Goal: Task Accomplishment & Management: Manage account settings

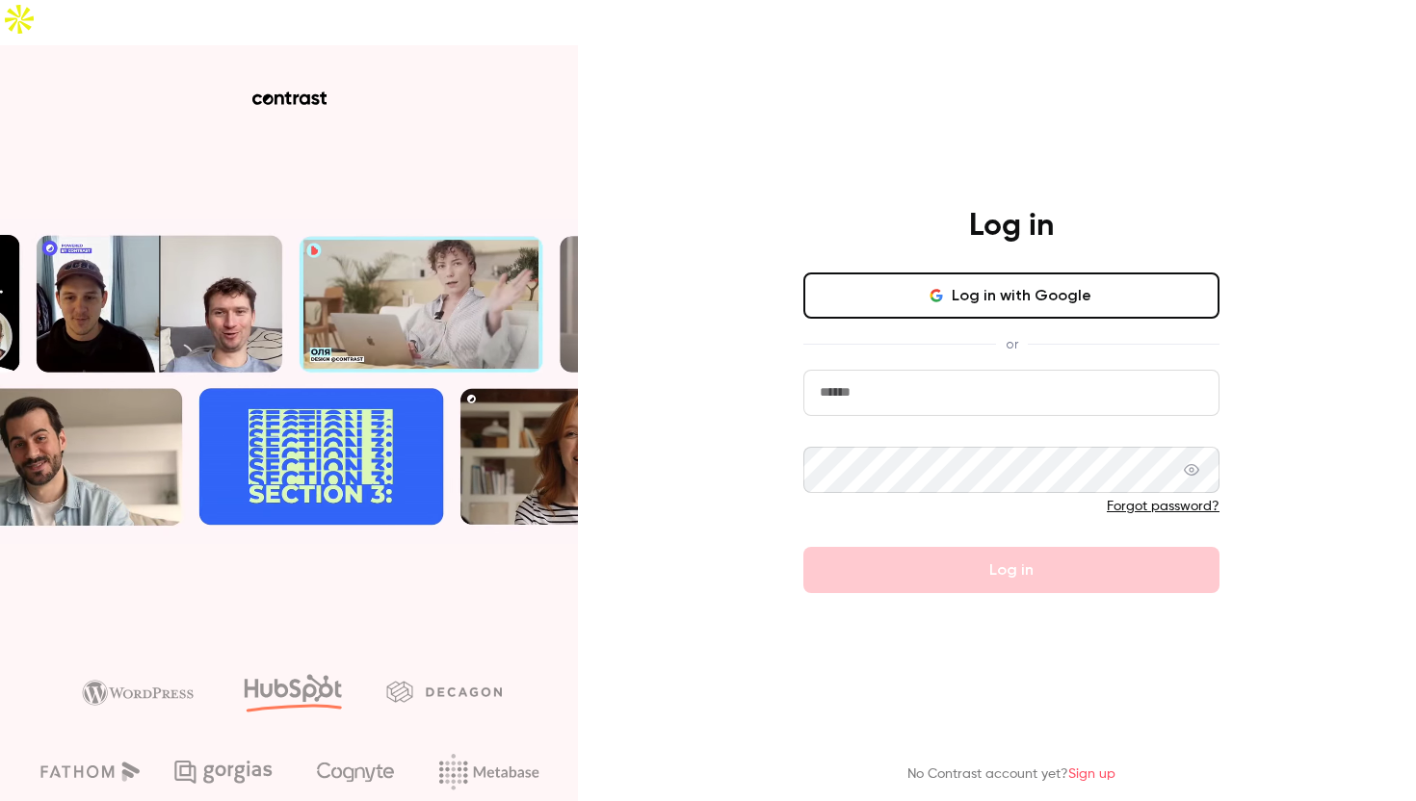
click at [1050, 273] on button "Log in with Google" at bounding box center [1011, 296] width 416 height 46
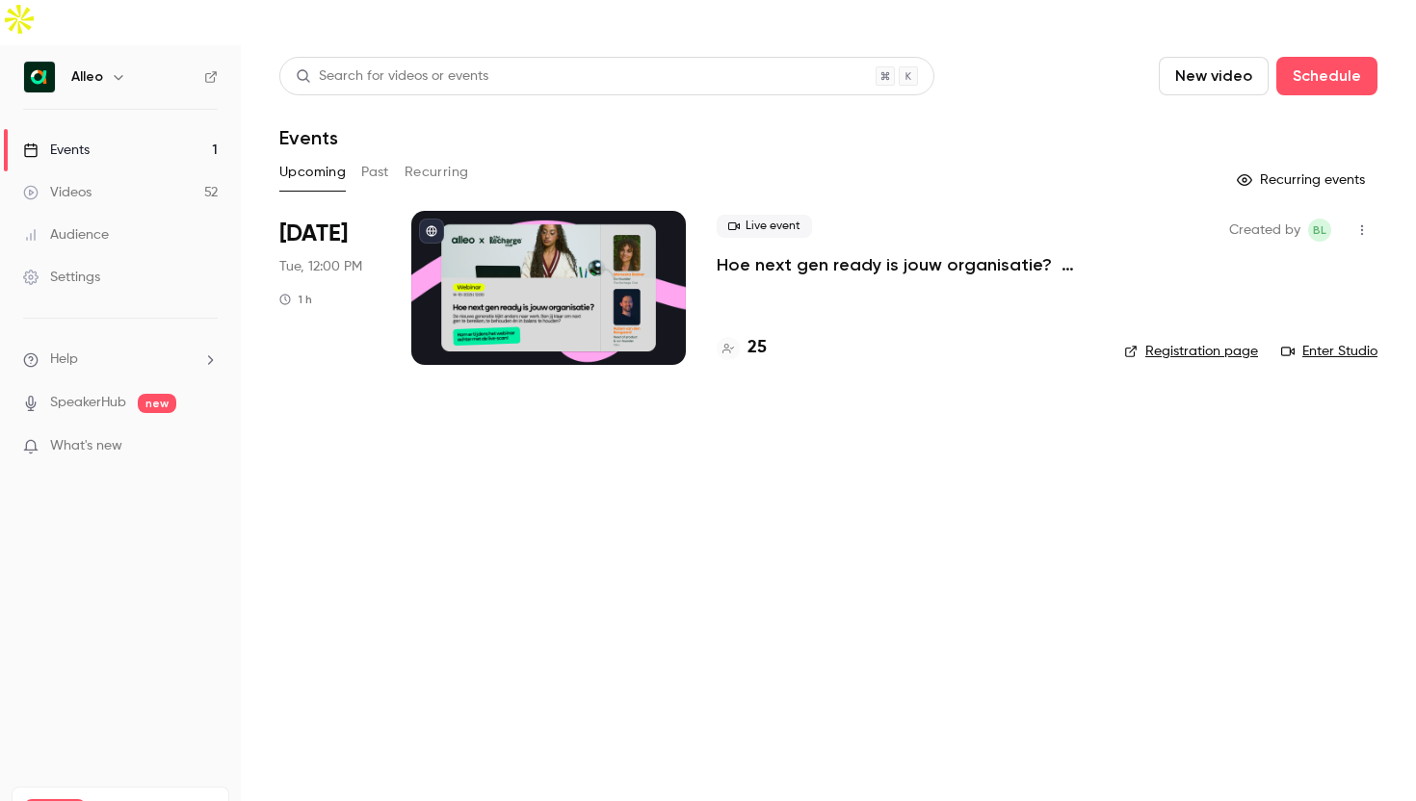
click at [109, 65] on button "button" at bounding box center [118, 76] width 23 height 23
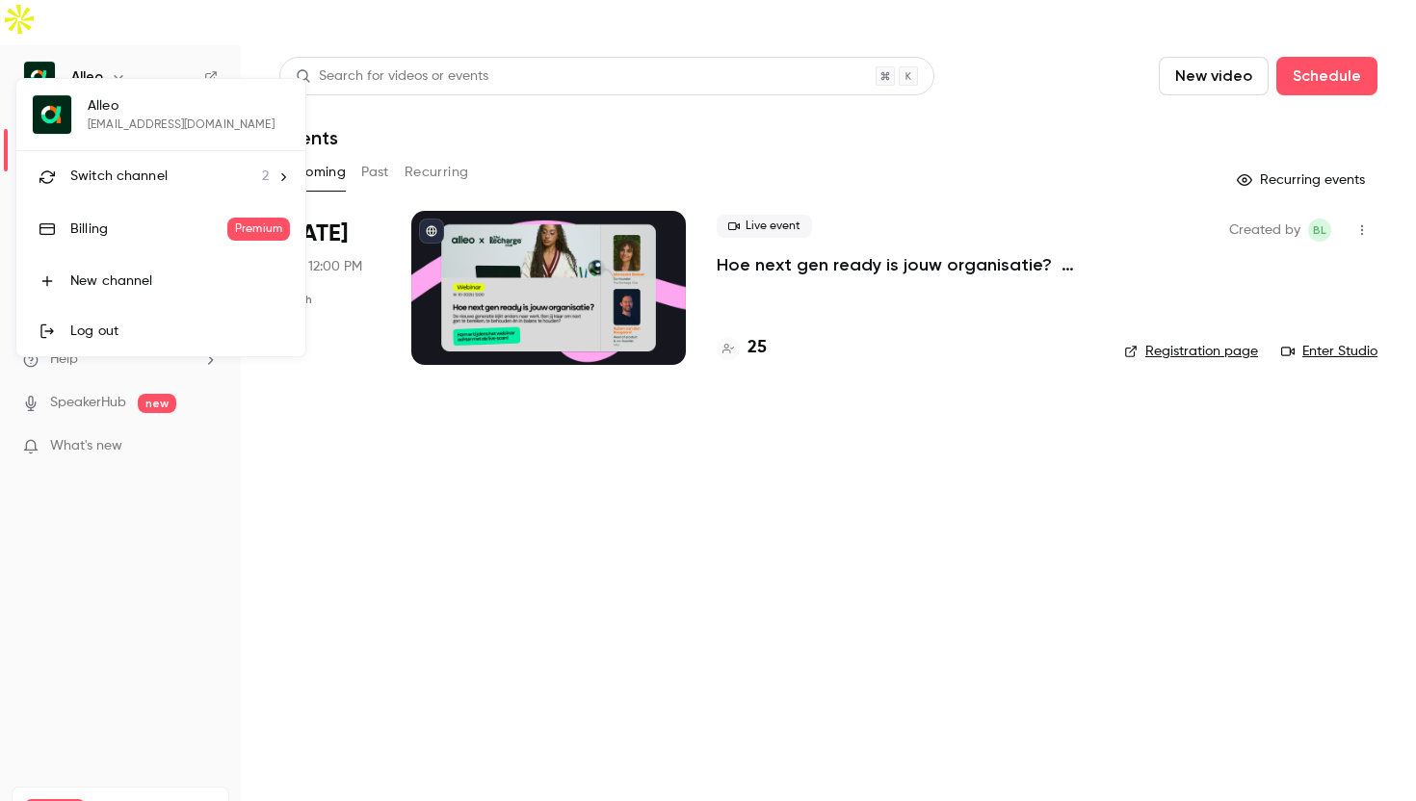
click at [149, 182] on span "Switch channel" at bounding box center [118, 177] width 97 height 20
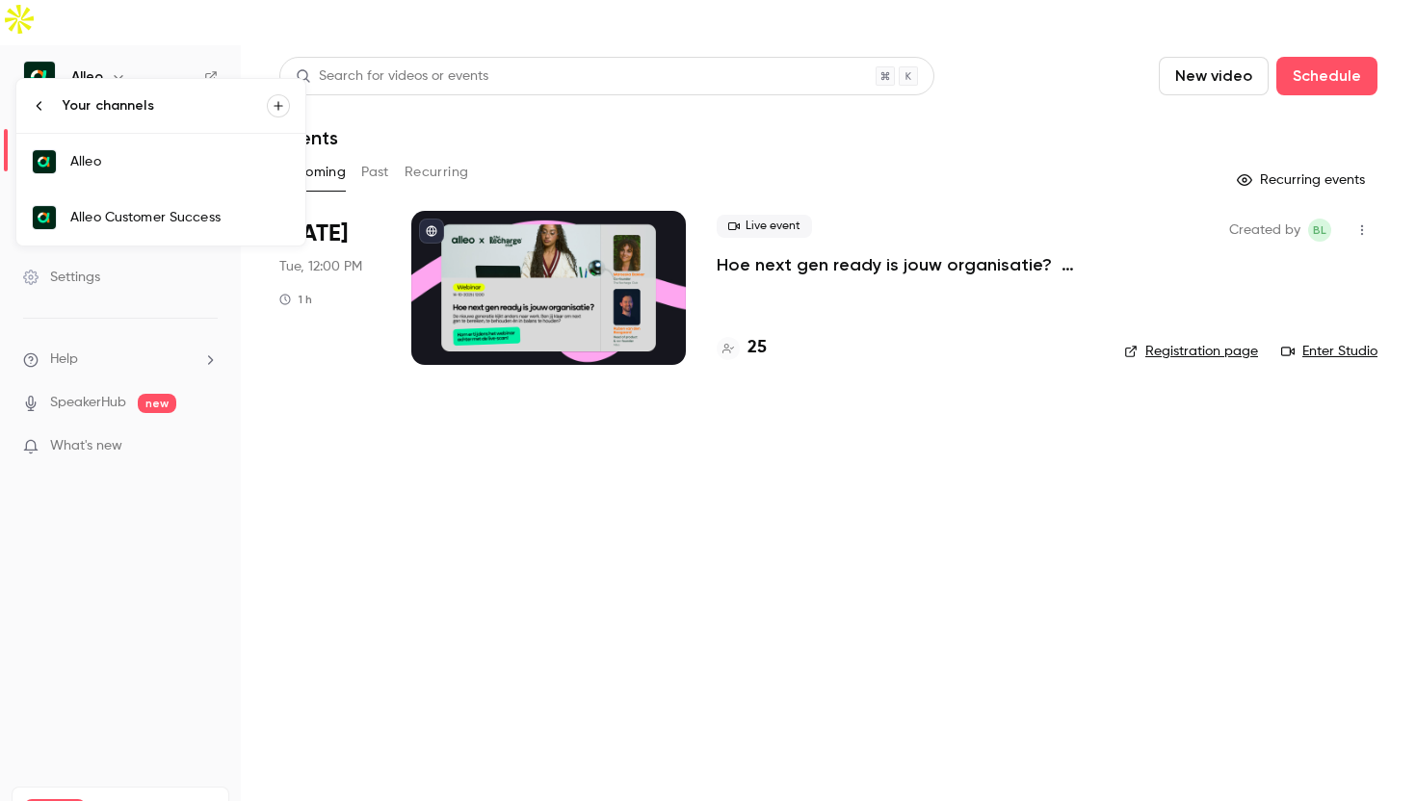
click at [210, 216] on div "Alleo Customer Success" at bounding box center [180, 217] width 220 height 19
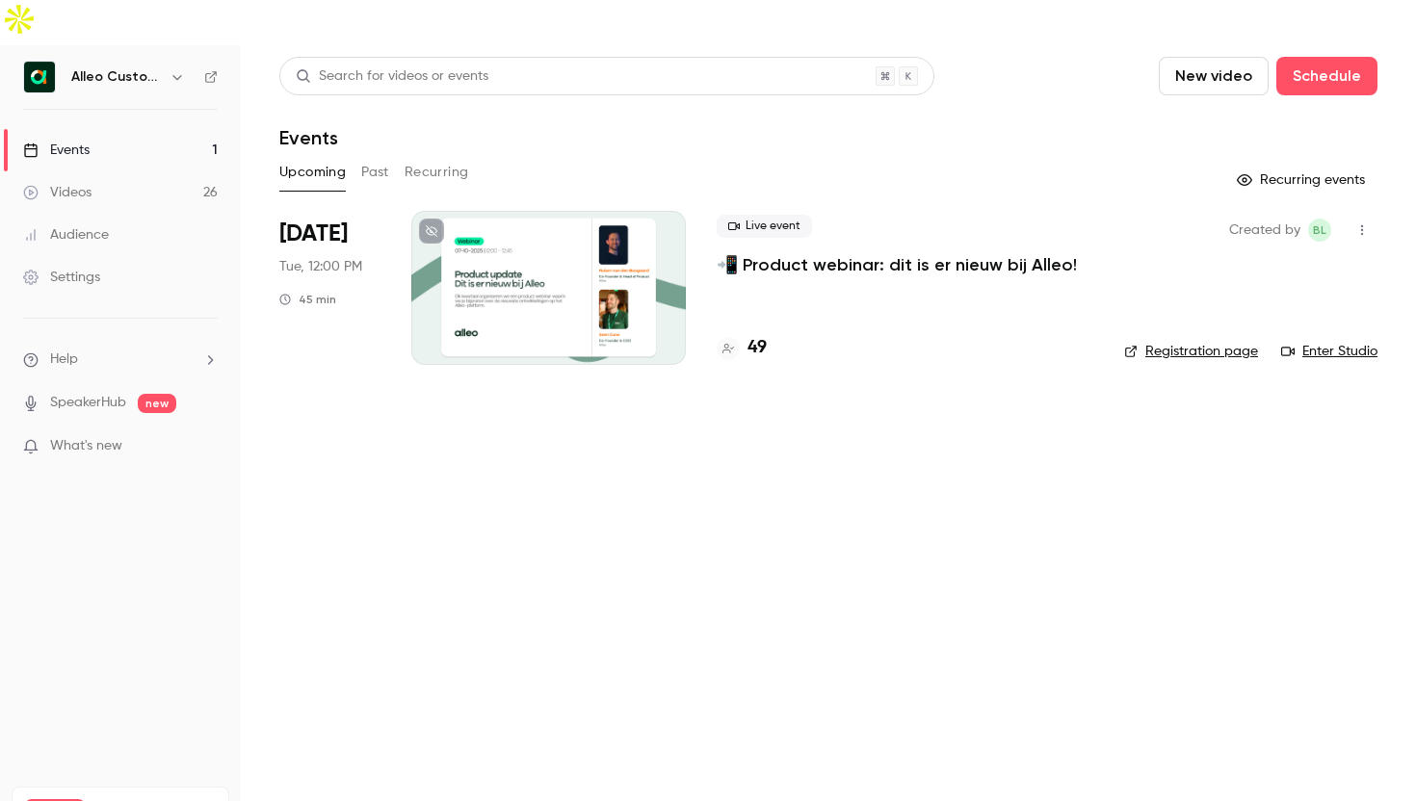
click at [944, 253] on p "📲 Product webinar: dit is er nieuw bij Alleo!" at bounding box center [897, 264] width 360 height 23
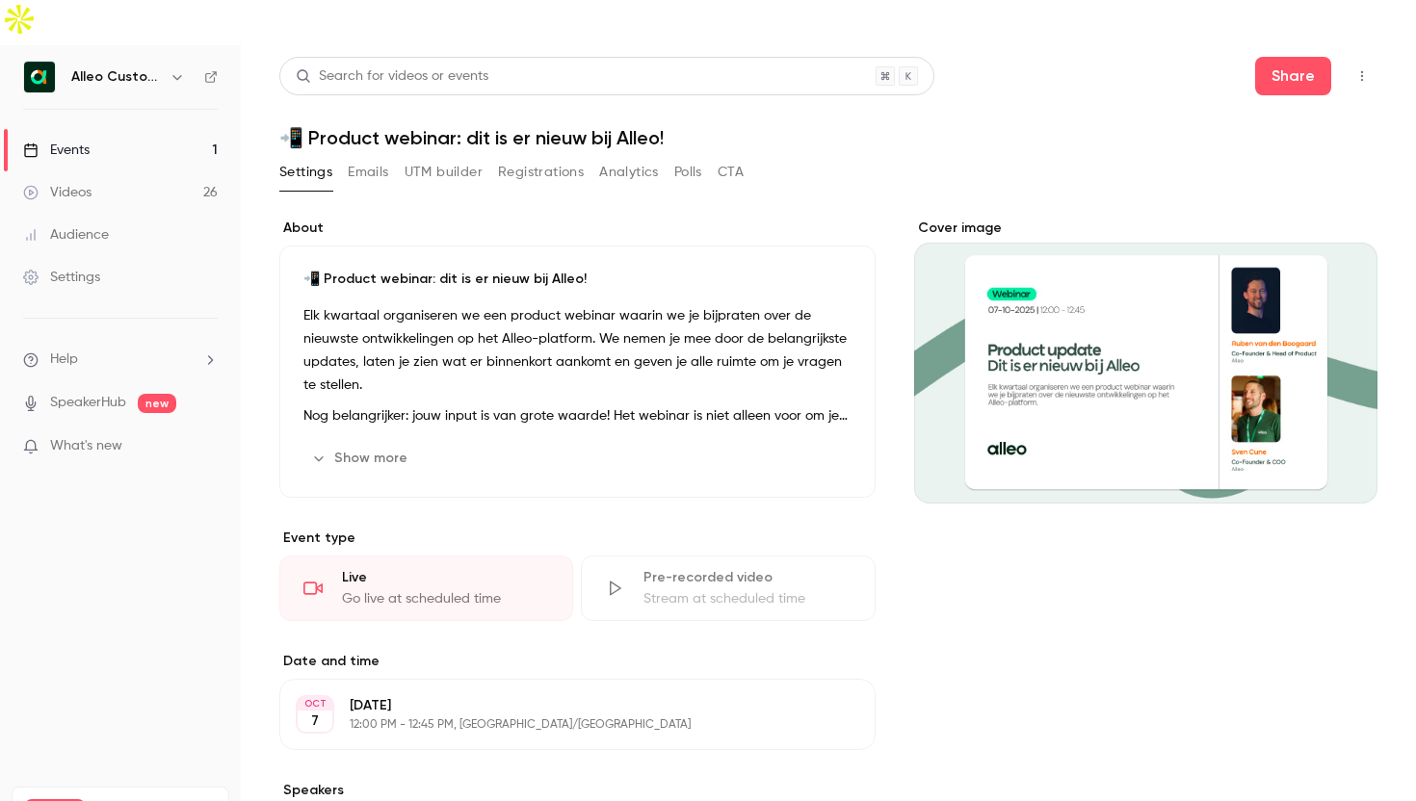
click at [558, 110] on div "Search for videos or events Share 📲 Product webinar: dit is er nieuw bij Alleo!…" at bounding box center [828, 614] width 1098 height 1115
click at [541, 157] on button "Registrations" at bounding box center [541, 172] width 86 height 31
